Goal: Transaction & Acquisition: Purchase product/service

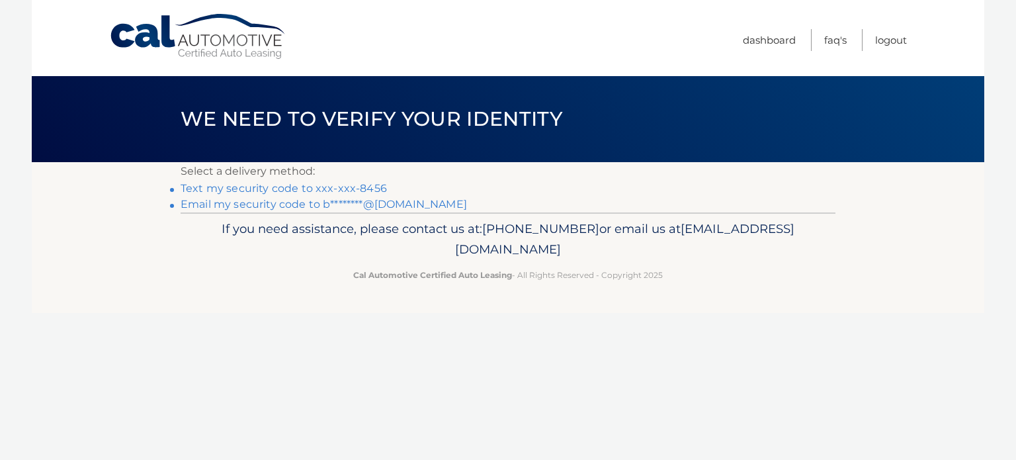
click at [300, 191] on link "Text my security code to xxx-xxx-8456" at bounding box center [284, 188] width 206 height 13
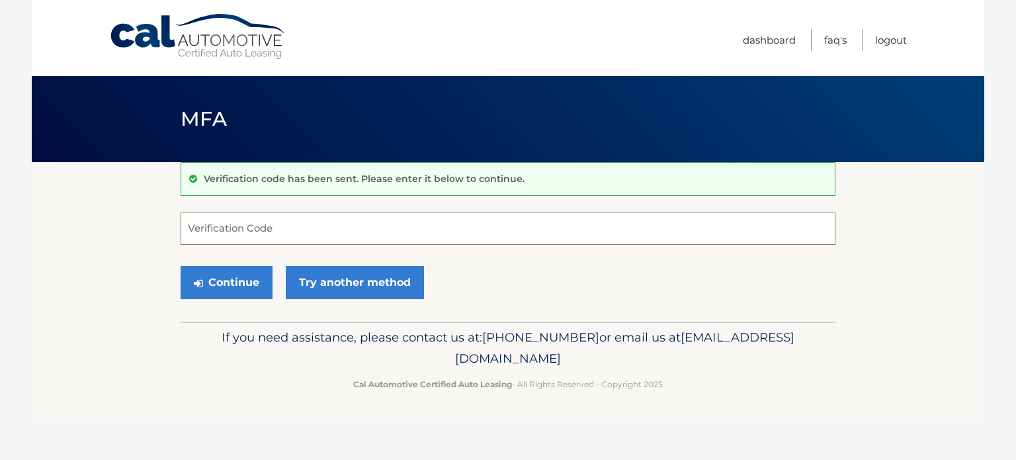
click at [238, 226] on input "Verification Code" at bounding box center [508, 228] width 655 height 33
type input "786434"
click at [181, 266] on button "Continue" at bounding box center [227, 282] width 92 height 33
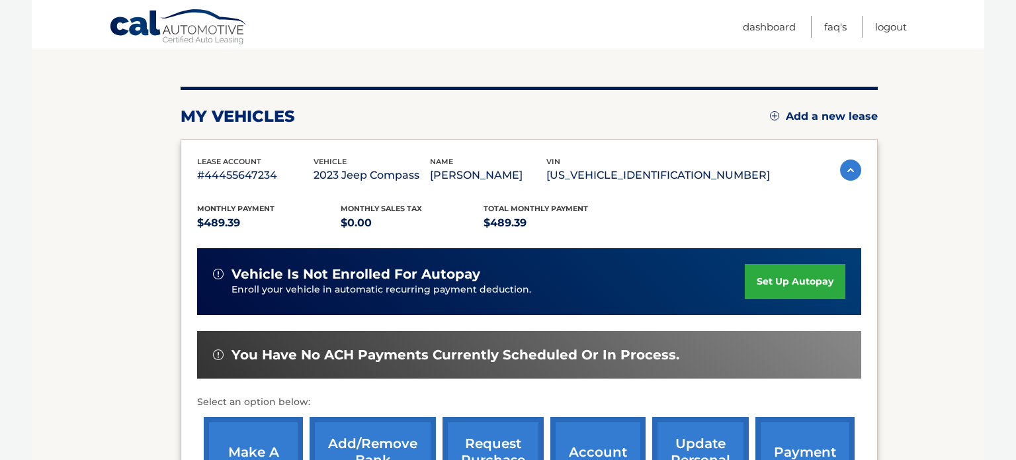
scroll to position [159, 0]
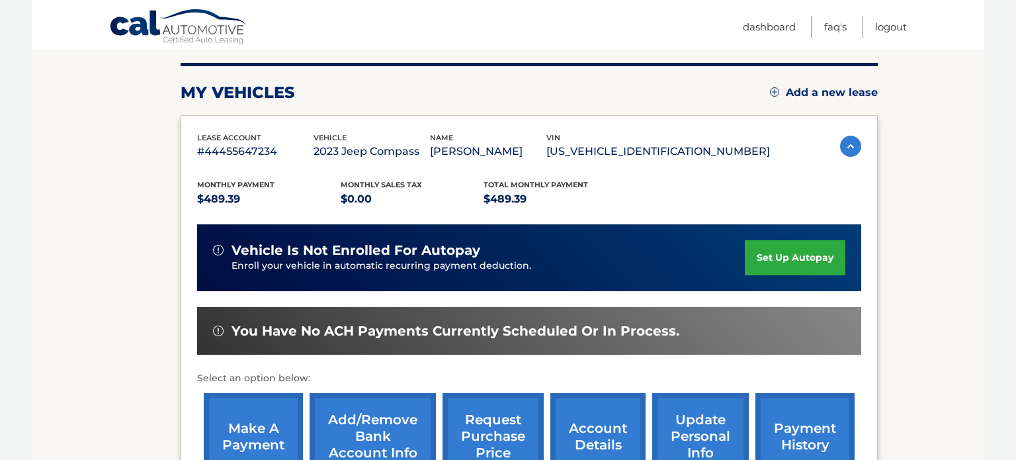
click at [239, 441] on link "make a payment" at bounding box center [253, 436] width 99 height 87
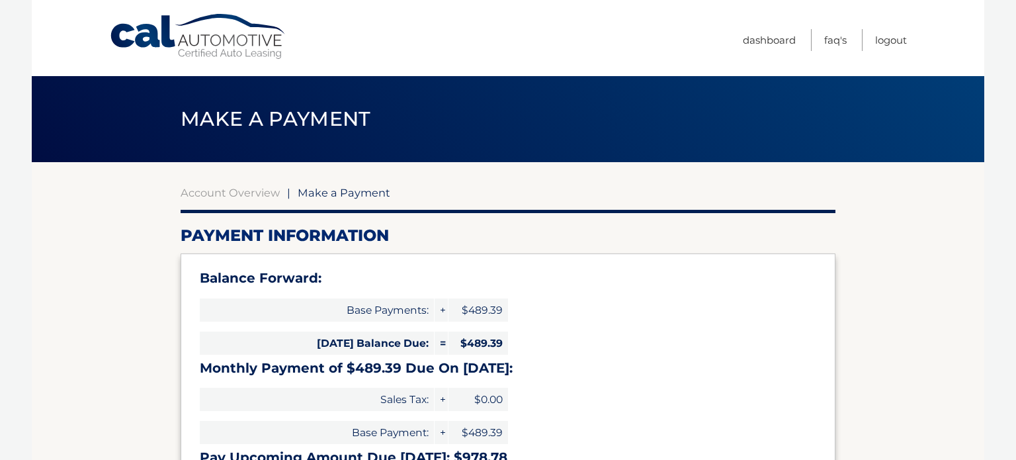
select select "MzFiYzVmMjQtNzU4Mi00Y2VhLWE0MmItM2NiYjAyM2JjMDMw"
click at [799, 345] on div "Balance Forward: Base Payments: + $489.39 Today's Balance Due: = $489.39 Monthl…" at bounding box center [508, 370] width 655 height 235
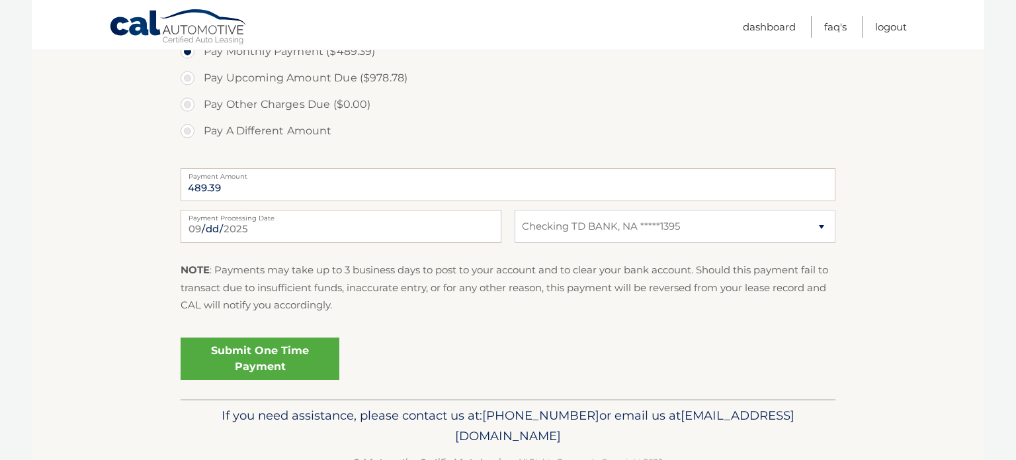
scroll to position [503, 0]
click at [302, 359] on link "Submit One Time Payment" at bounding box center [260, 358] width 159 height 42
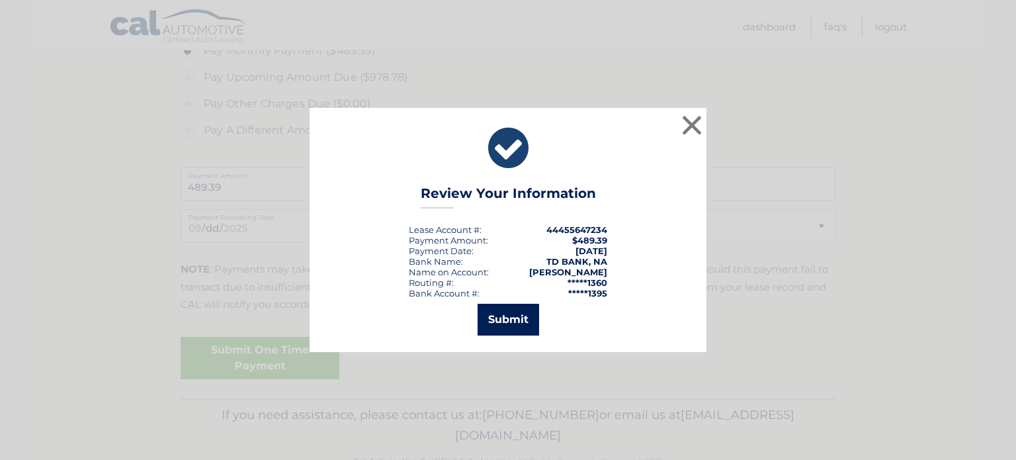
click at [520, 324] on button "Submit" at bounding box center [509, 320] width 62 height 32
